Goal: Find specific page/section: Find specific page/section

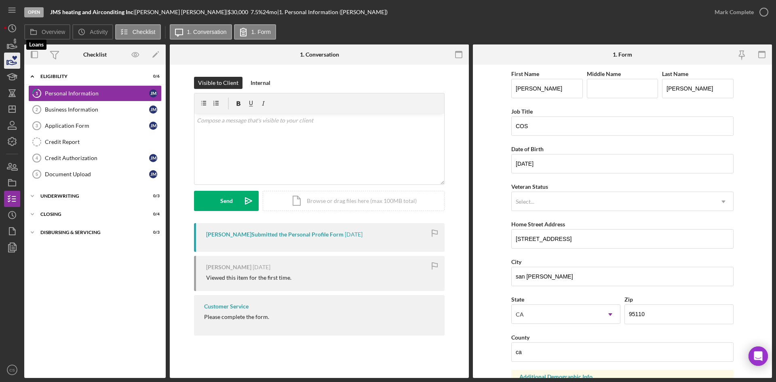
drag, startPoint x: 8, startPoint y: 41, endPoint x: 14, endPoint y: 59, distance: 18.3
click at [8, 41] on icon "button" at bounding box center [12, 44] width 20 height 20
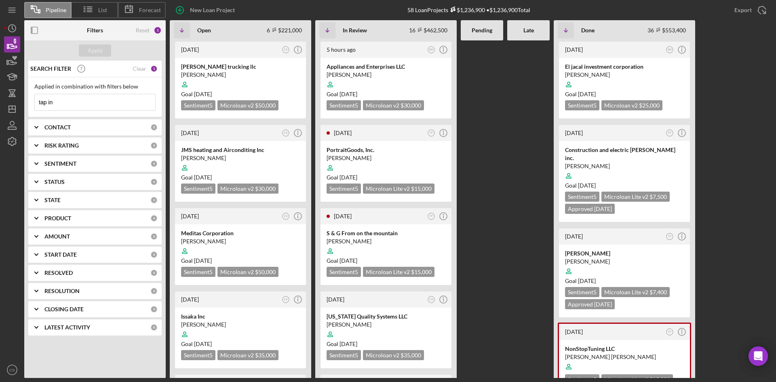
click at [73, 100] on input "tap in" at bounding box center [95, 102] width 120 height 16
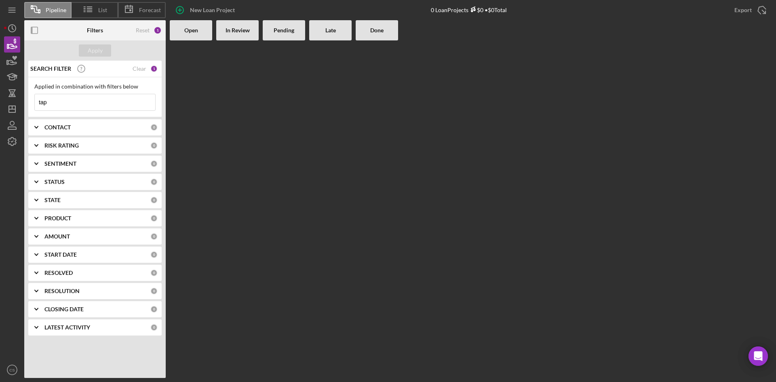
click at [73, 100] on input "tap" at bounding box center [95, 102] width 120 height 16
click at [9, 42] on icon "button" at bounding box center [12, 44] width 20 height 20
click at [60, 99] on input "tap" at bounding box center [95, 102] width 120 height 16
type input "t"
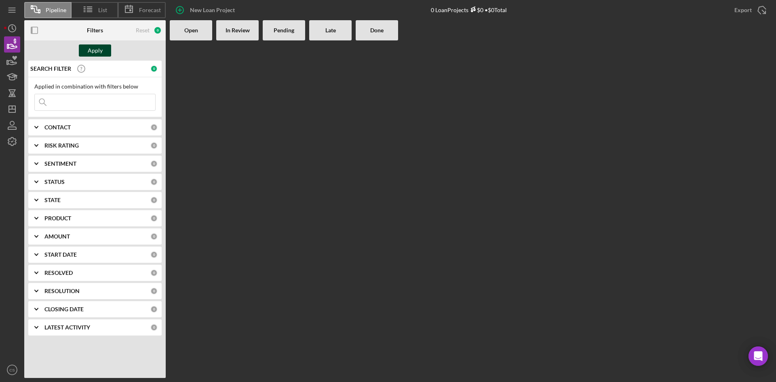
click at [88, 52] on div "Apply" at bounding box center [95, 50] width 15 height 12
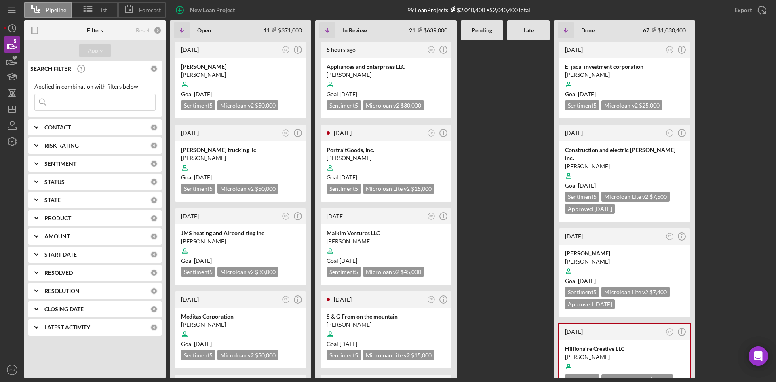
click at [95, 105] on input at bounding box center [95, 102] width 120 height 16
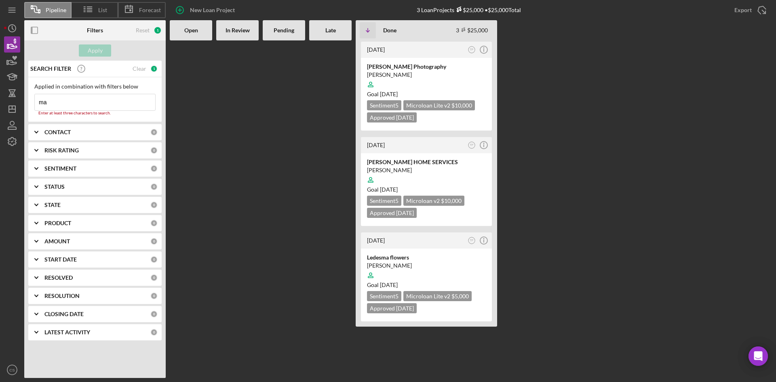
type input "m"
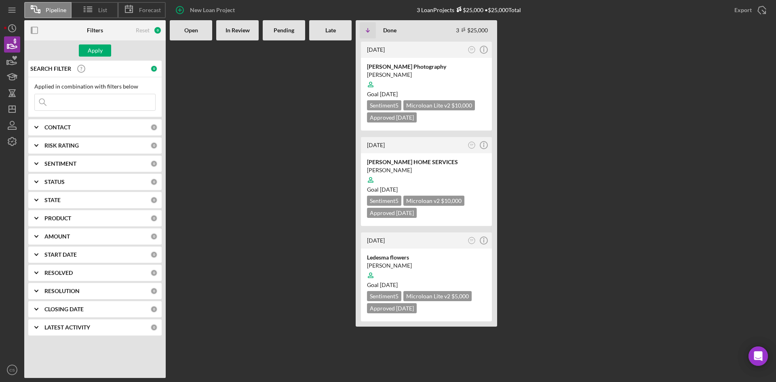
click at [120, 106] on input at bounding box center [95, 102] width 120 height 16
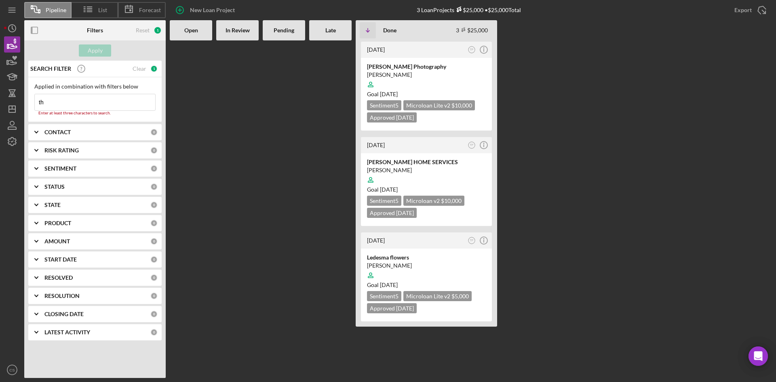
type input "t"
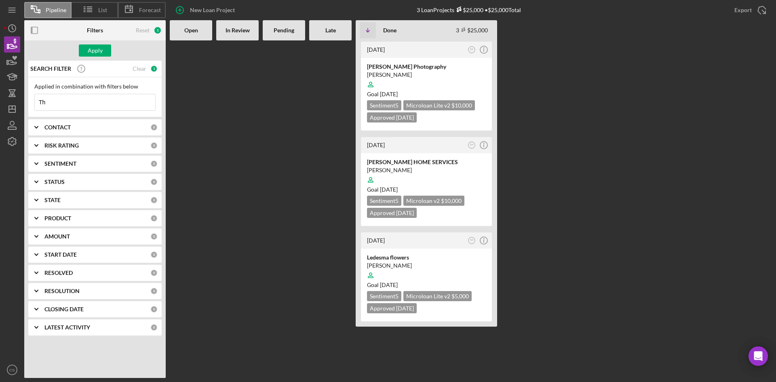
type input "T"
